Goal: Navigation & Orientation: Understand site structure

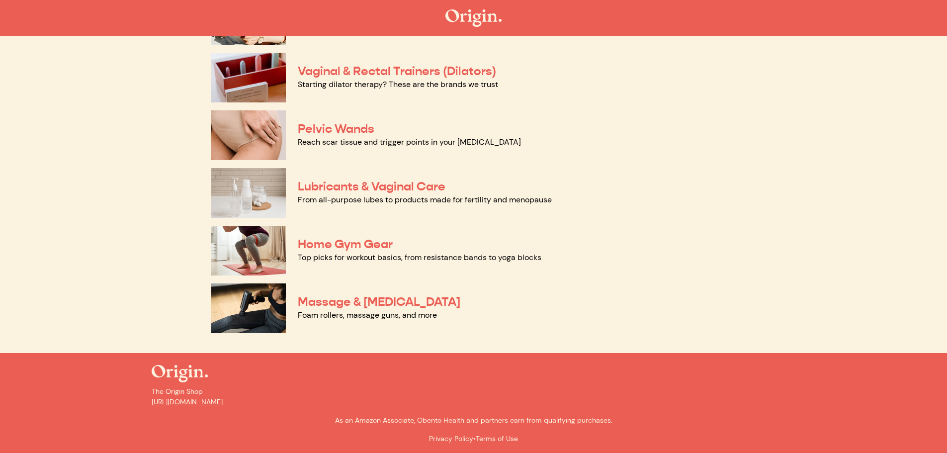
scroll to position [435, 0]
click at [335, 186] on link "Lubricants & Vaginal Care" at bounding box center [372, 185] width 148 height 15
click at [334, 300] on link "Massage & Myofascial Release" at bounding box center [379, 301] width 163 height 15
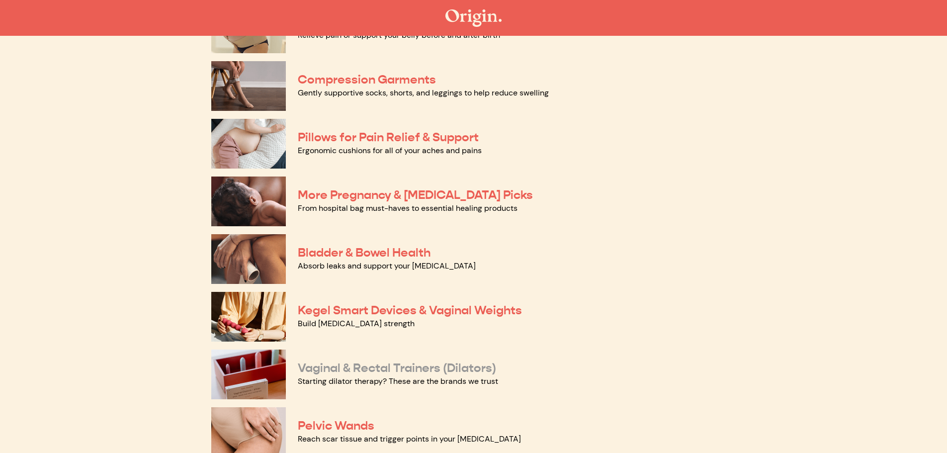
scroll to position [137, 0]
click at [402, 367] on link "Vaginal & Rectal Trainers (Dilators)" at bounding box center [397, 368] width 198 height 15
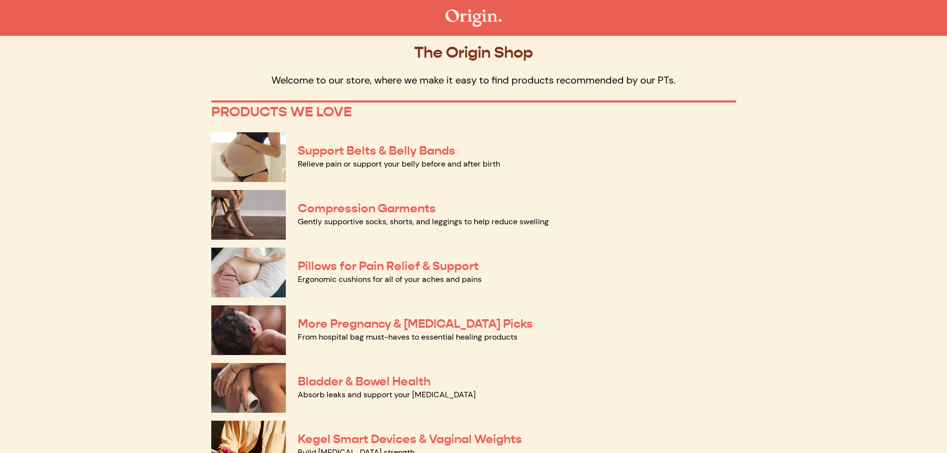
scroll to position [0, 0]
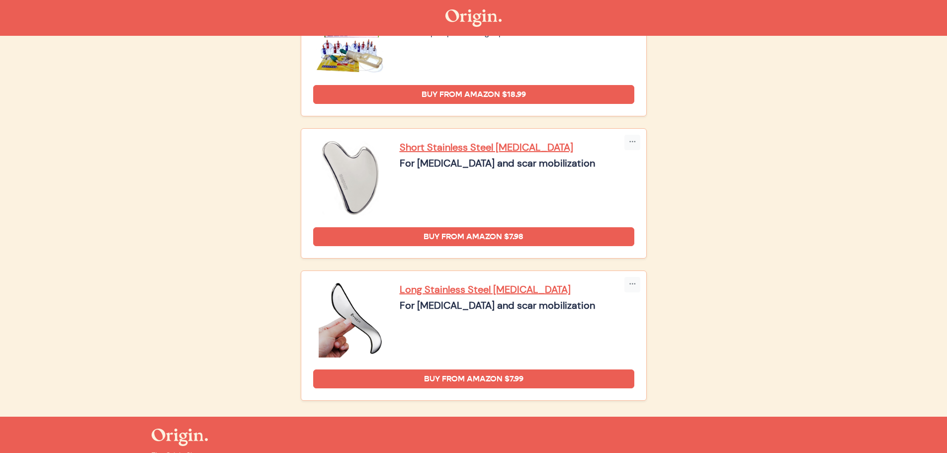
scroll to position [1502, 0]
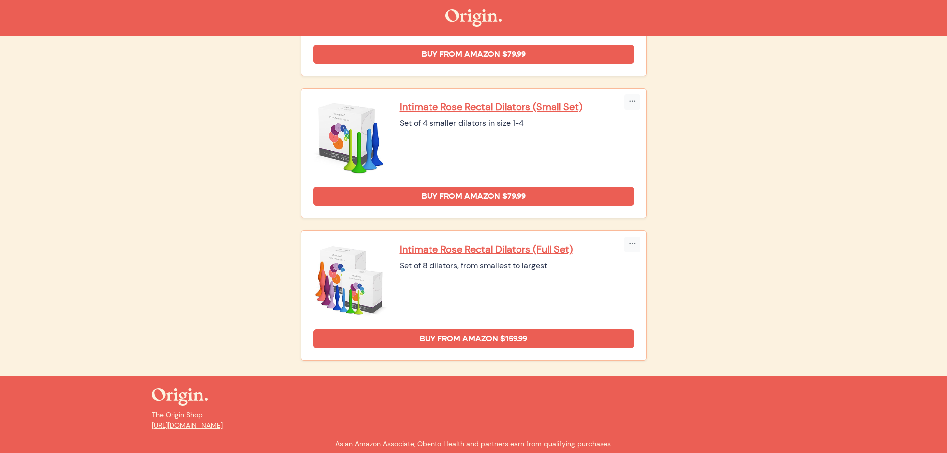
scroll to position [1230, 0]
